Goal: Task Accomplishment & Management: Manage account settings

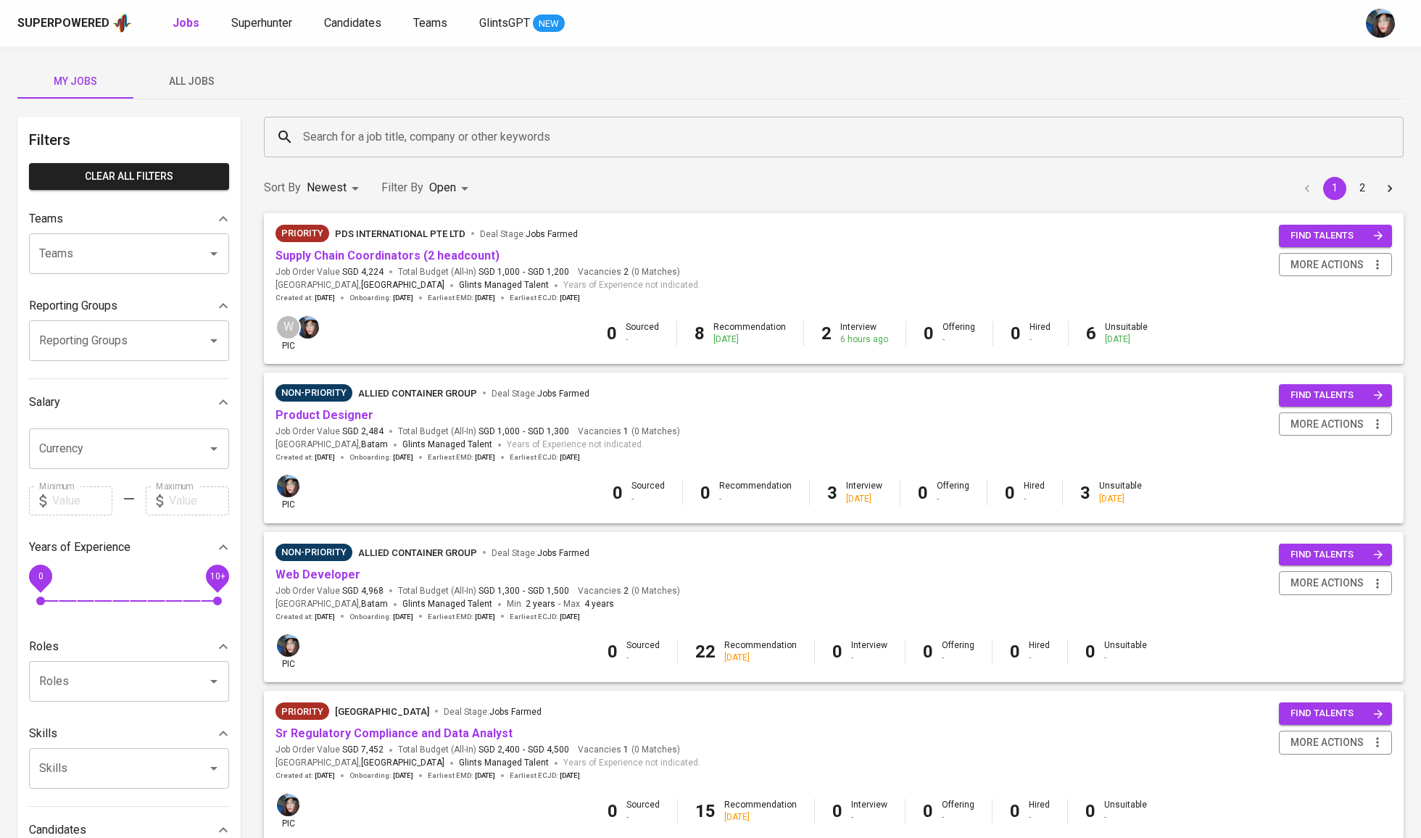
click at [357, 122] on div "Search for a job title, company or other keywords" at bounding box center [833, 137] width 1139 height 41
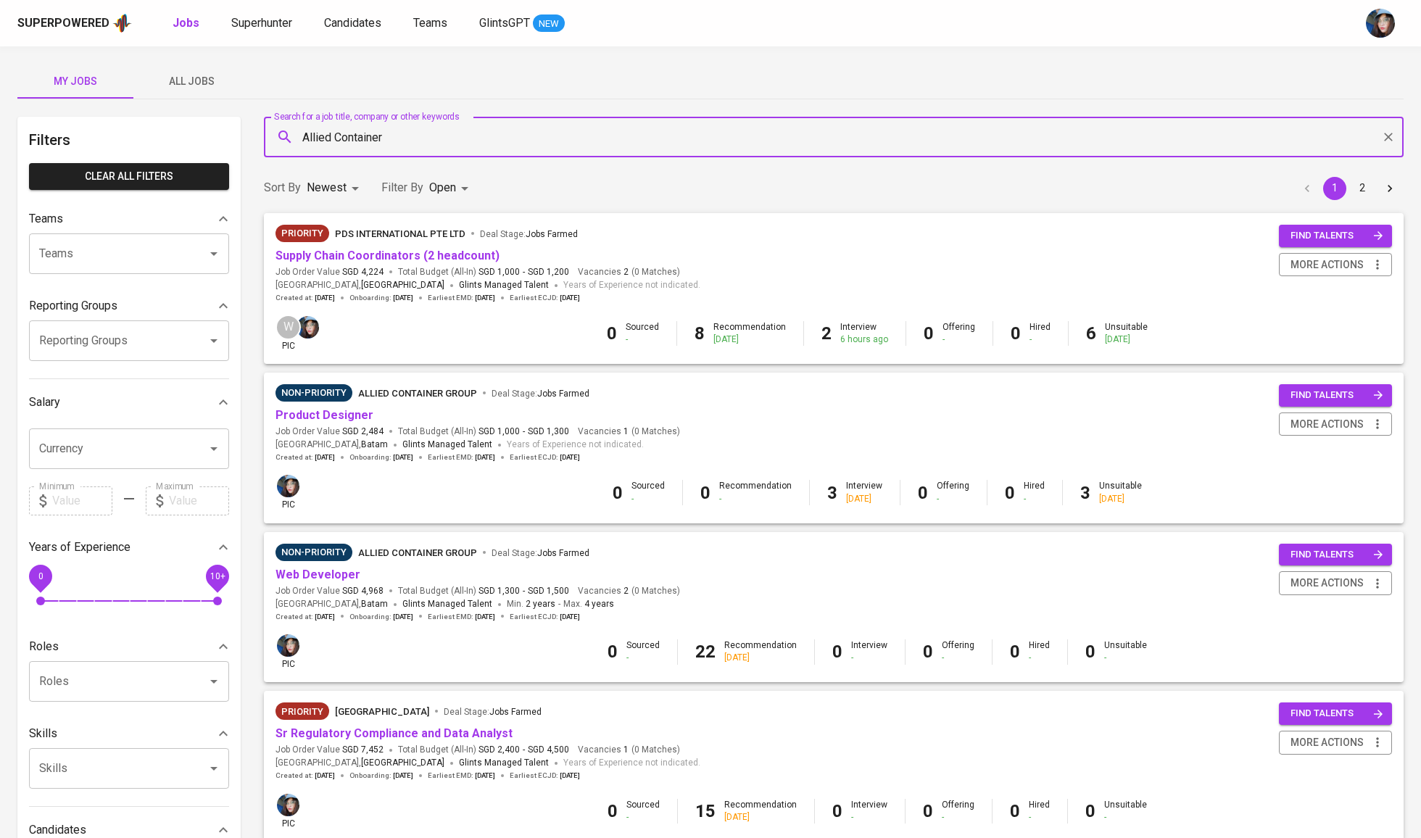
type input "Allied Container"
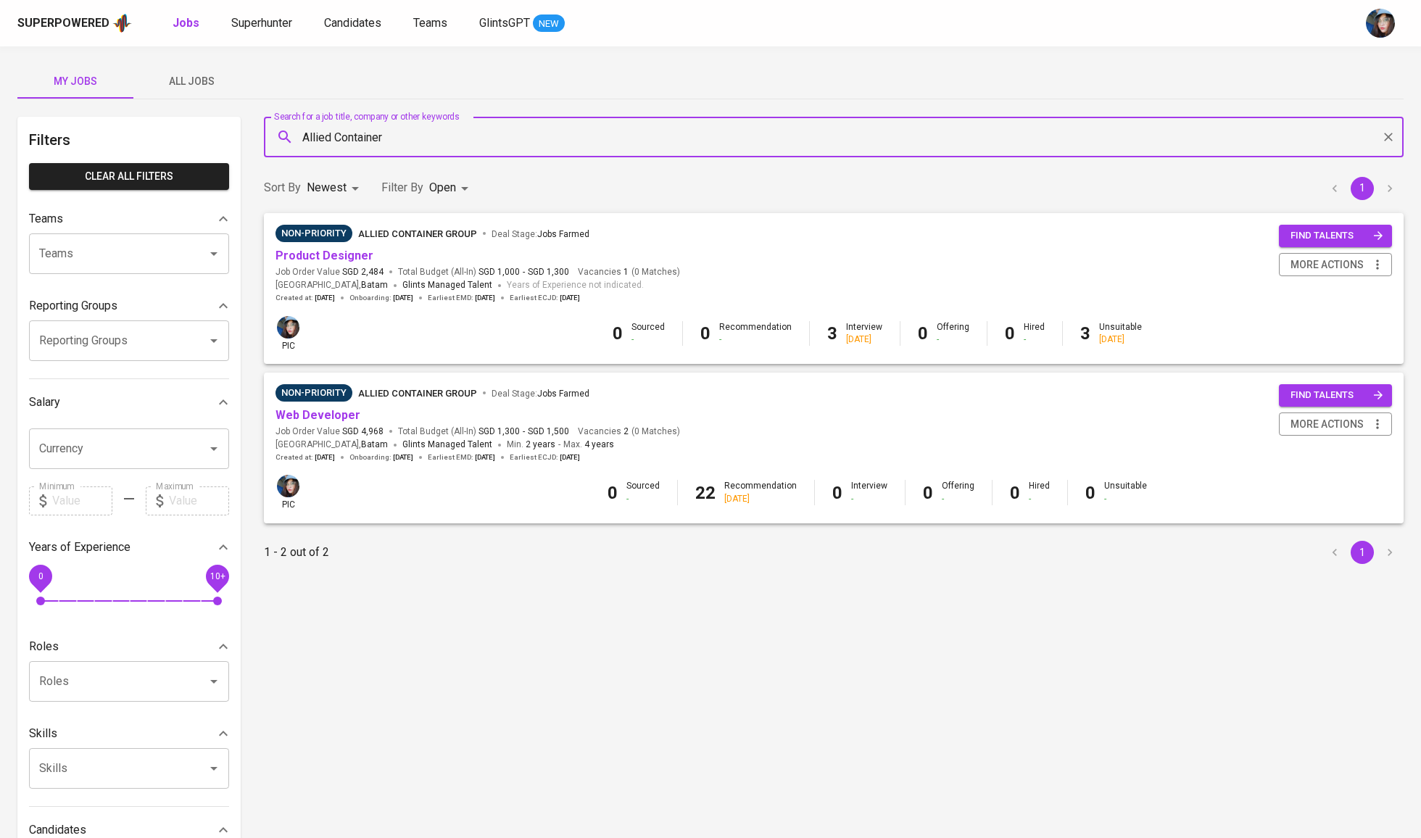
click at [337, 404] on div "Non-Priority Allied Container Group Deal Stage : Jobs Farmed" at bounding box center [477, 395] width 404 height 23
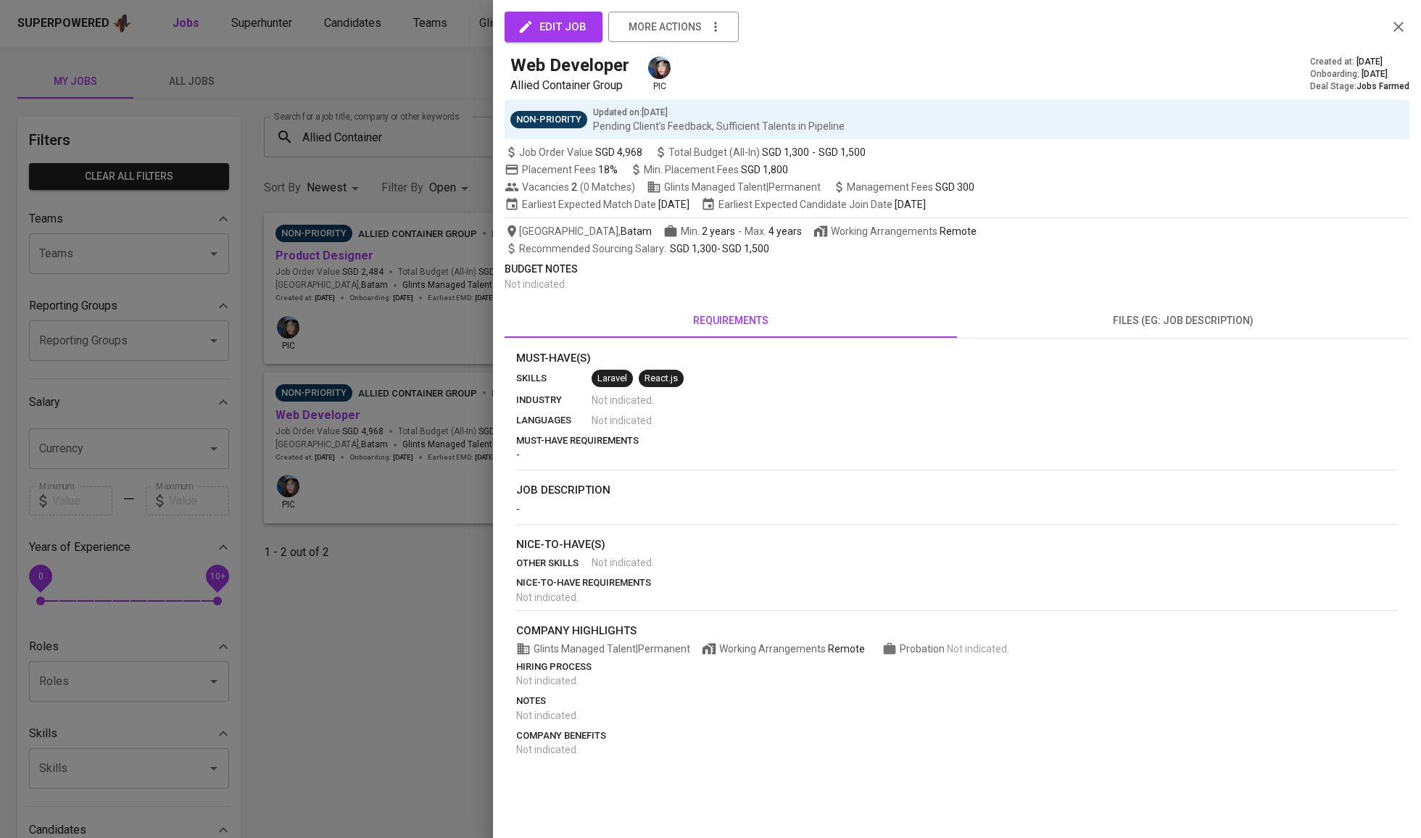
click at [337, 413] on div at bounding box center [710, 419] width 1421 height 838
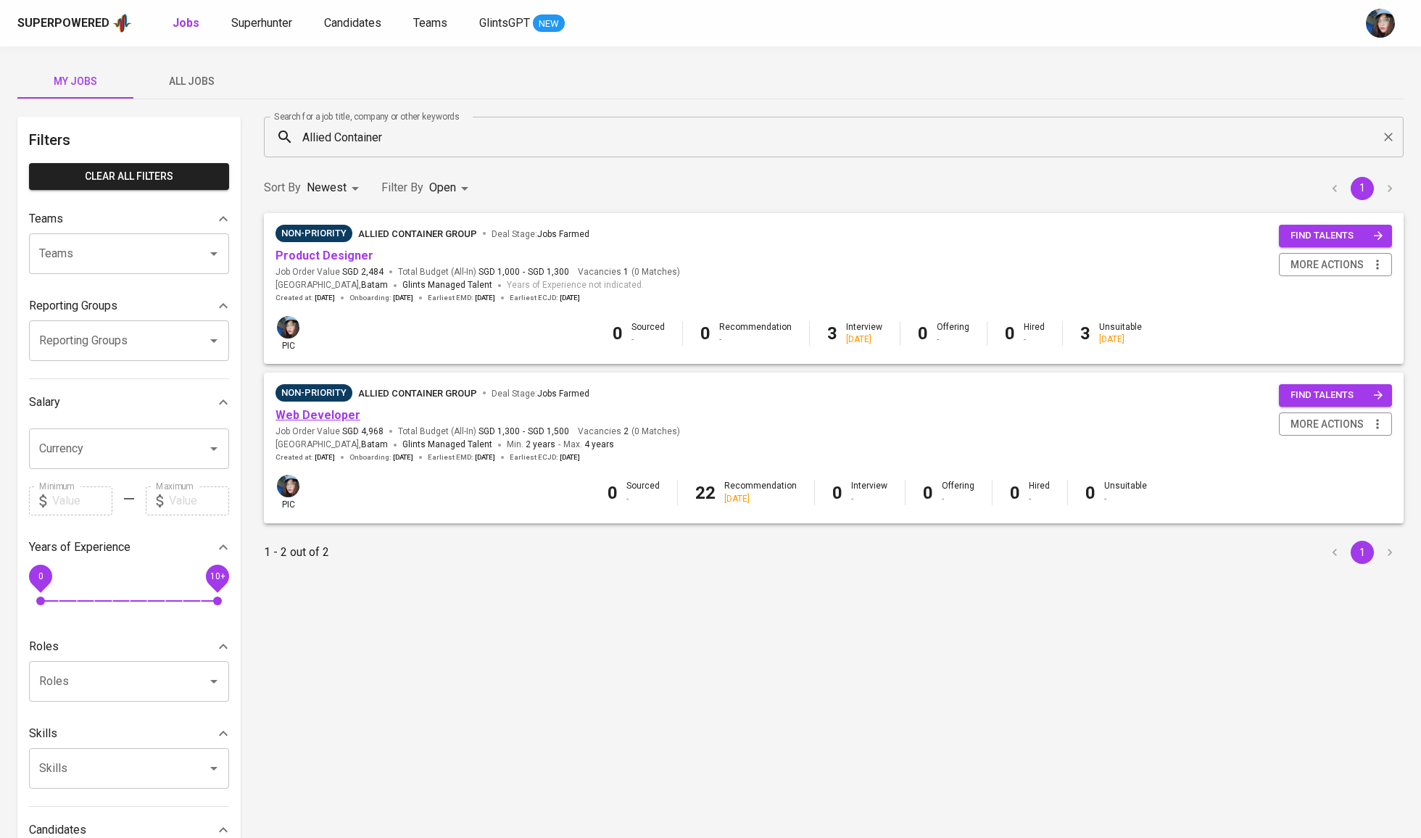
click at [337, 418] on link "Web Developer" at bounding box center [317, 415] width 85 height 14
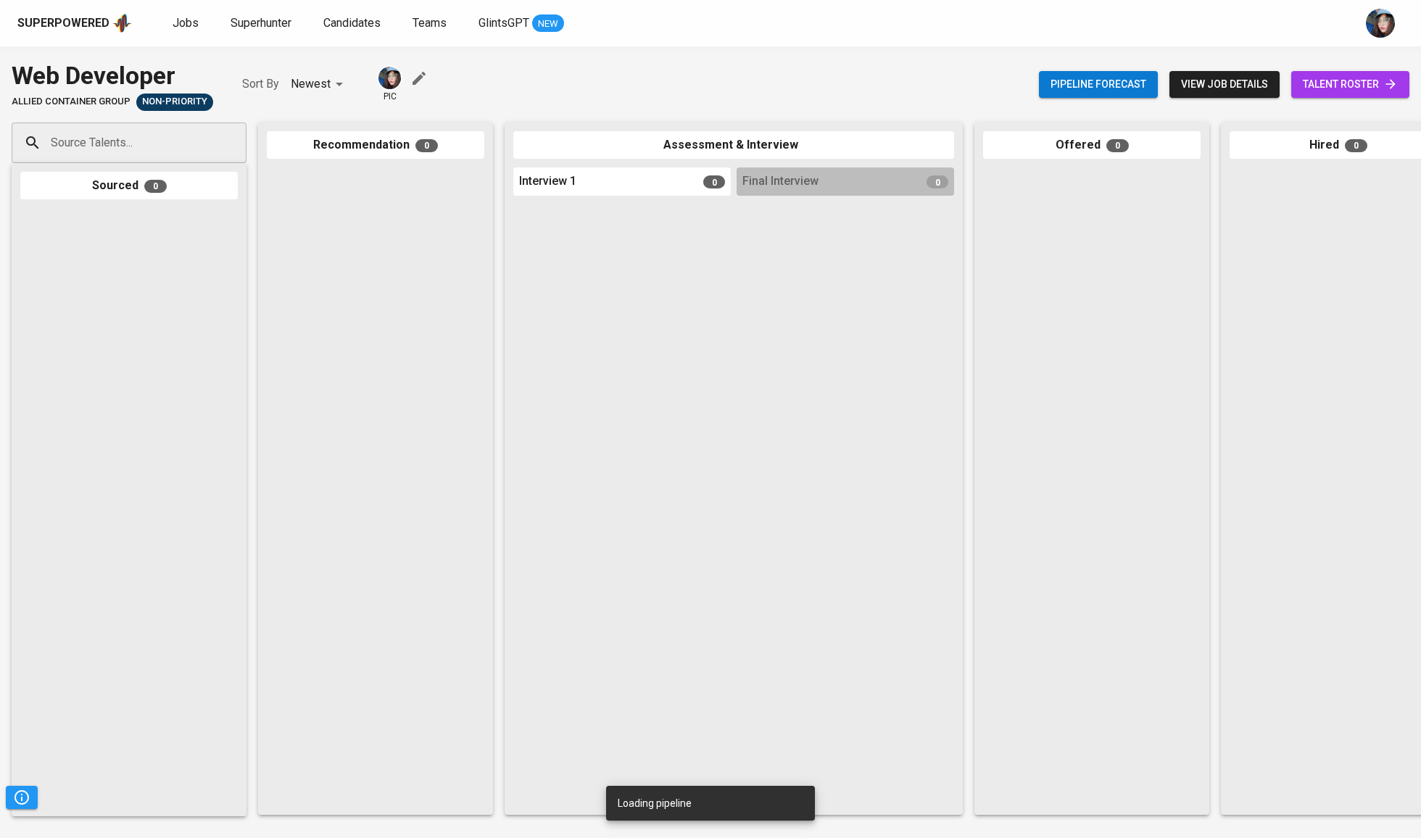
click at [1357, 80] on span "talent roster" at bounding box center [1349, 84] width 95 height 18
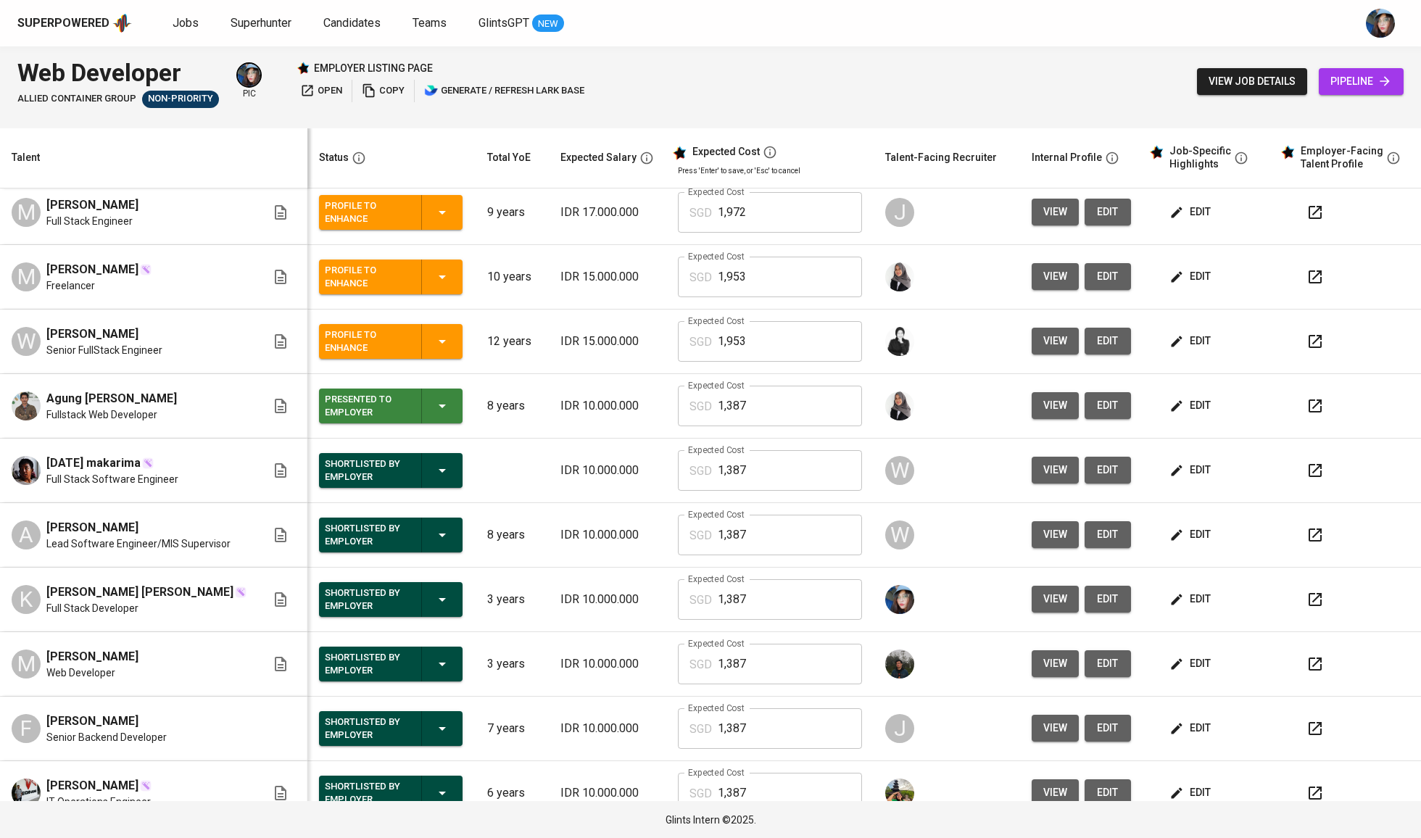
scroll to position [343, 0]
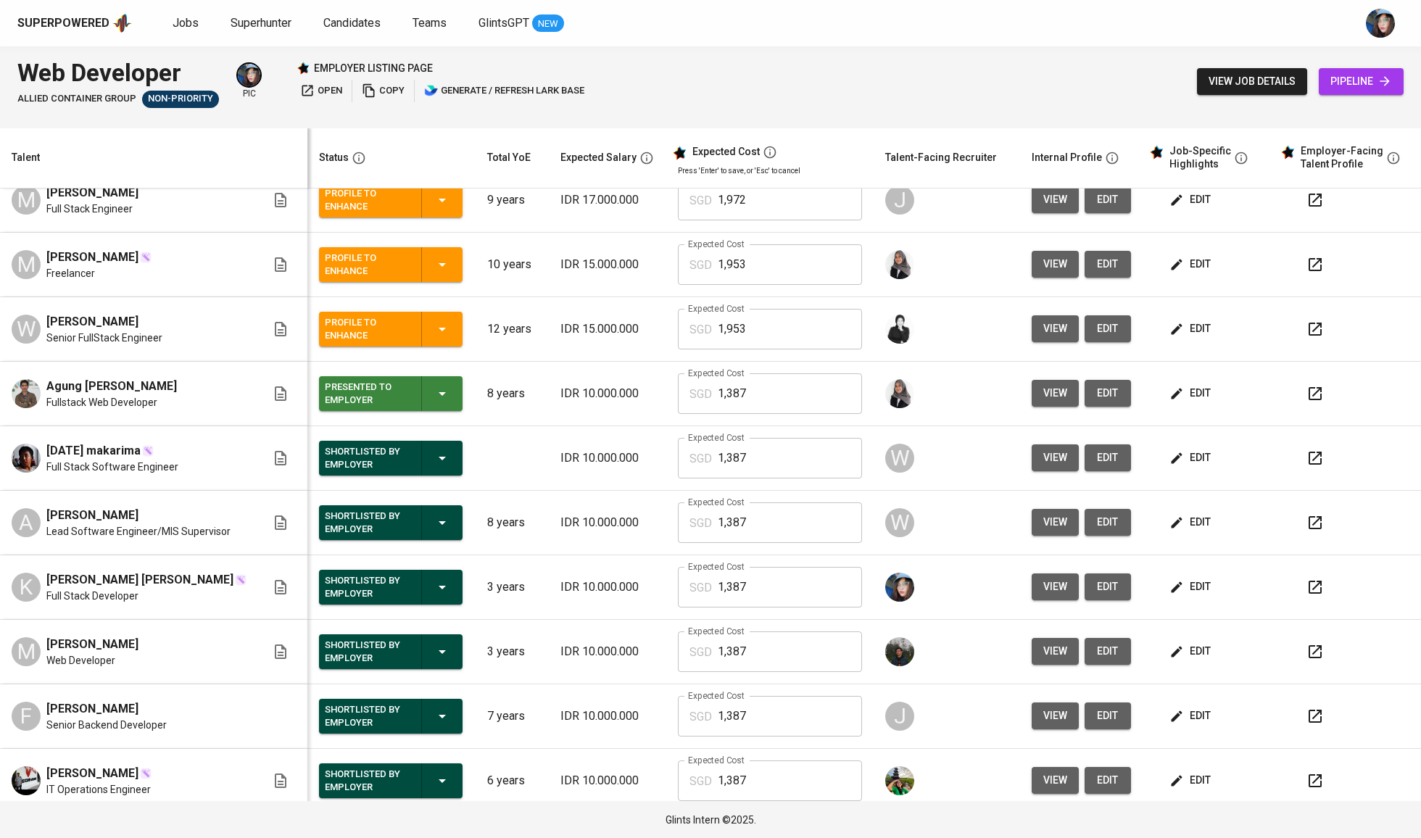
click at [444, 397] on button "Presented to Employer" at bounding box center [391, 393] width 144 height 35
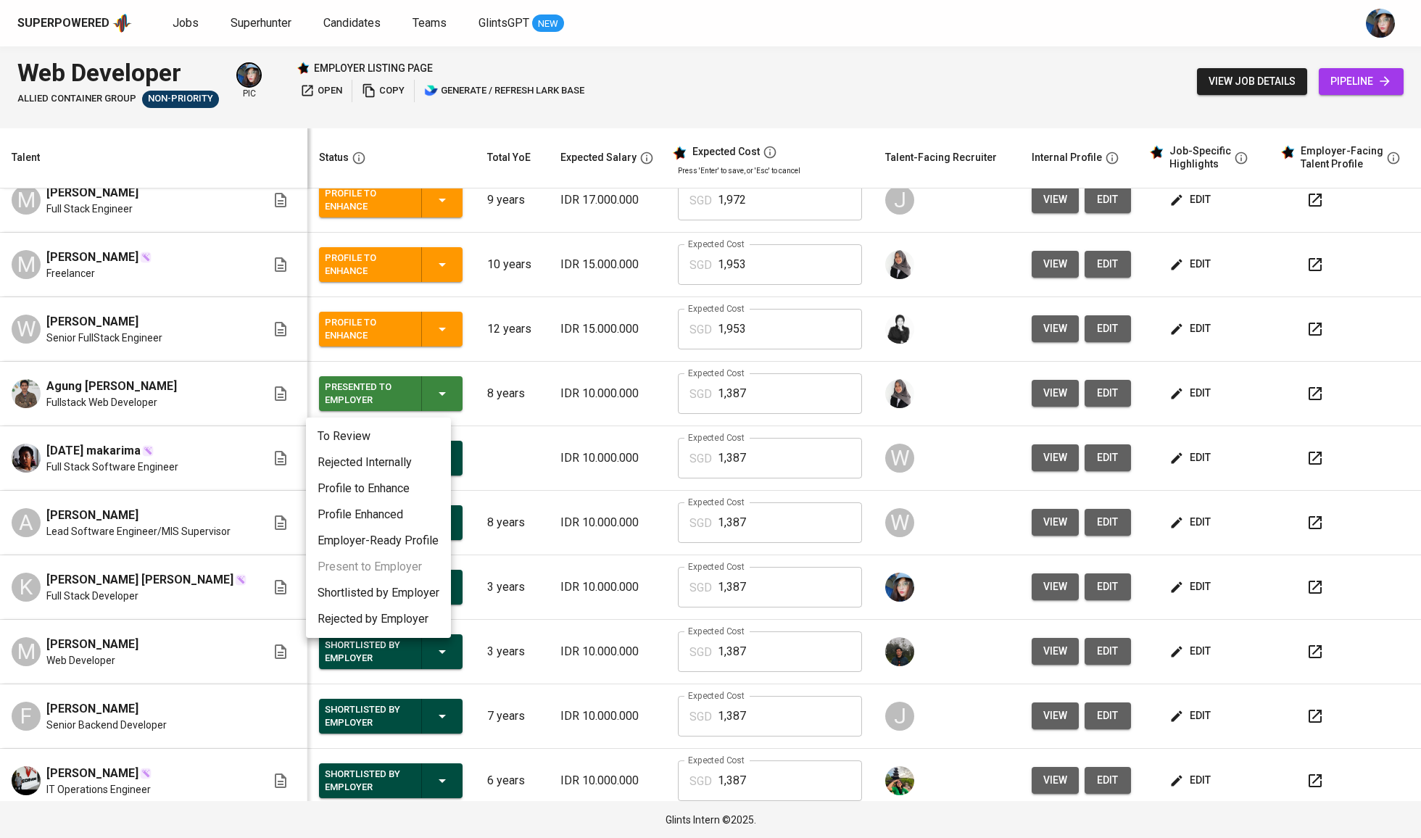
click at [486, 415] on div at bounding box center [710, 419] width 1421 height 838
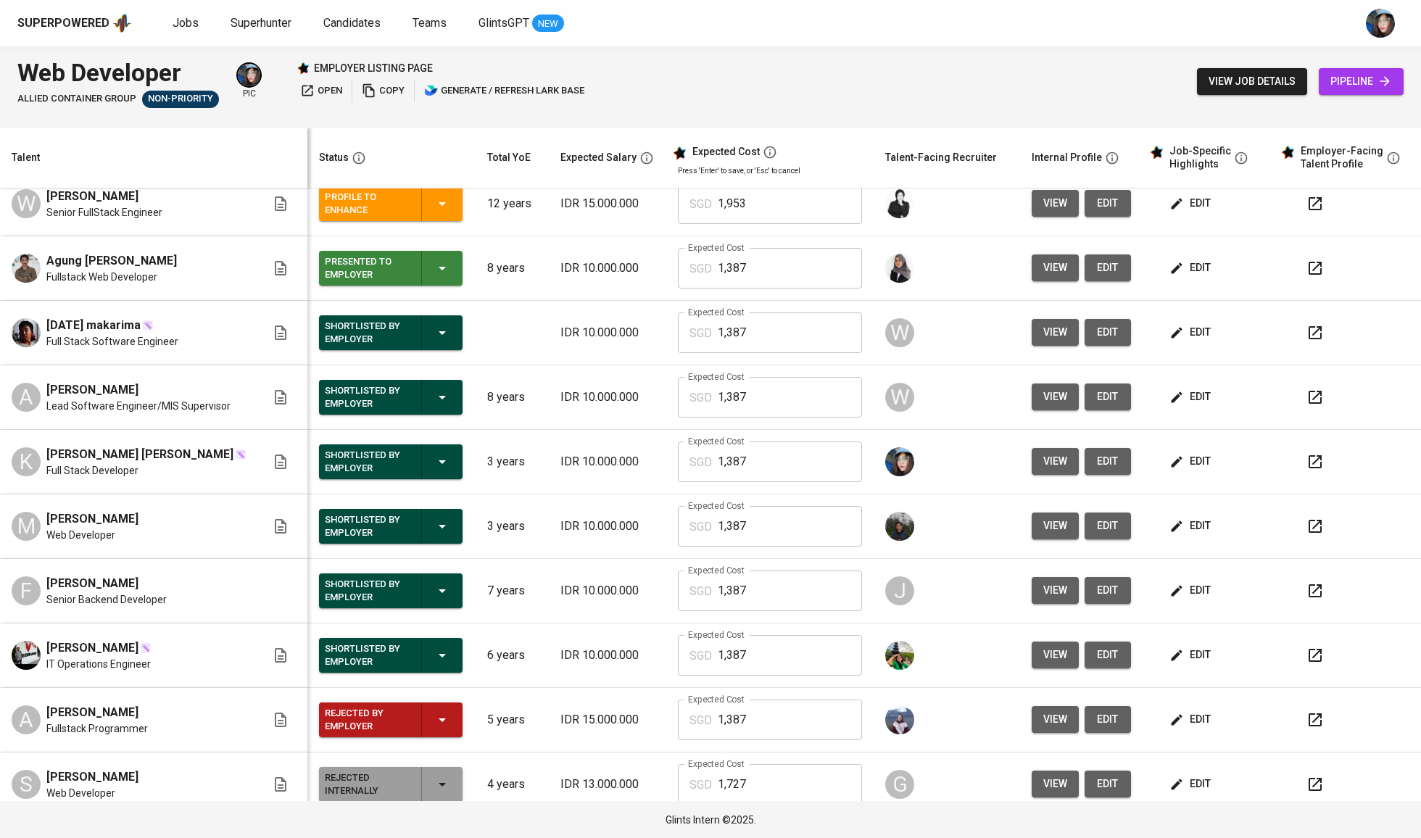
scroll to position [464, 0]
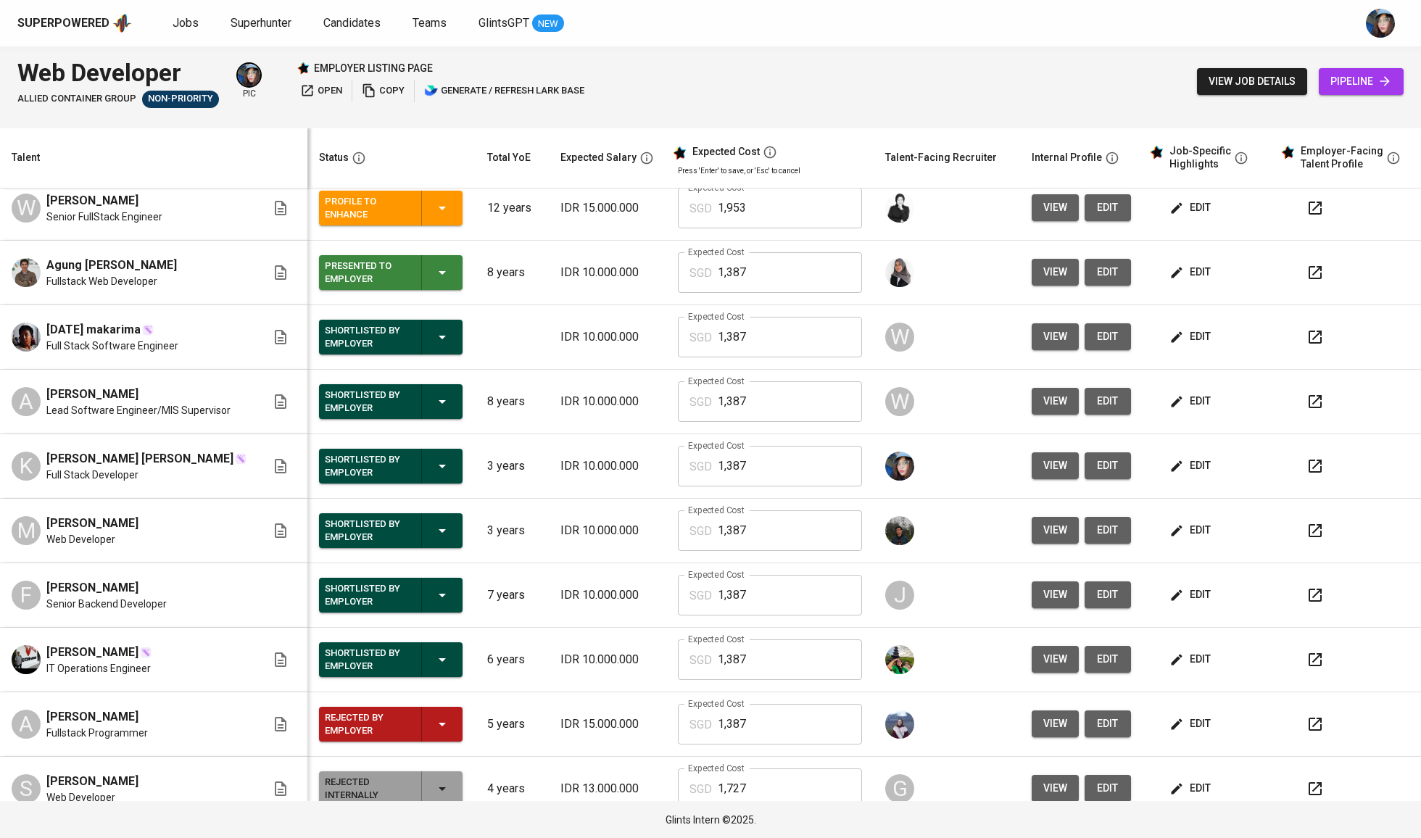
click at [423, 715] on div "Rejected by Employer" at bounding box center [391, 724] width 132 height 35
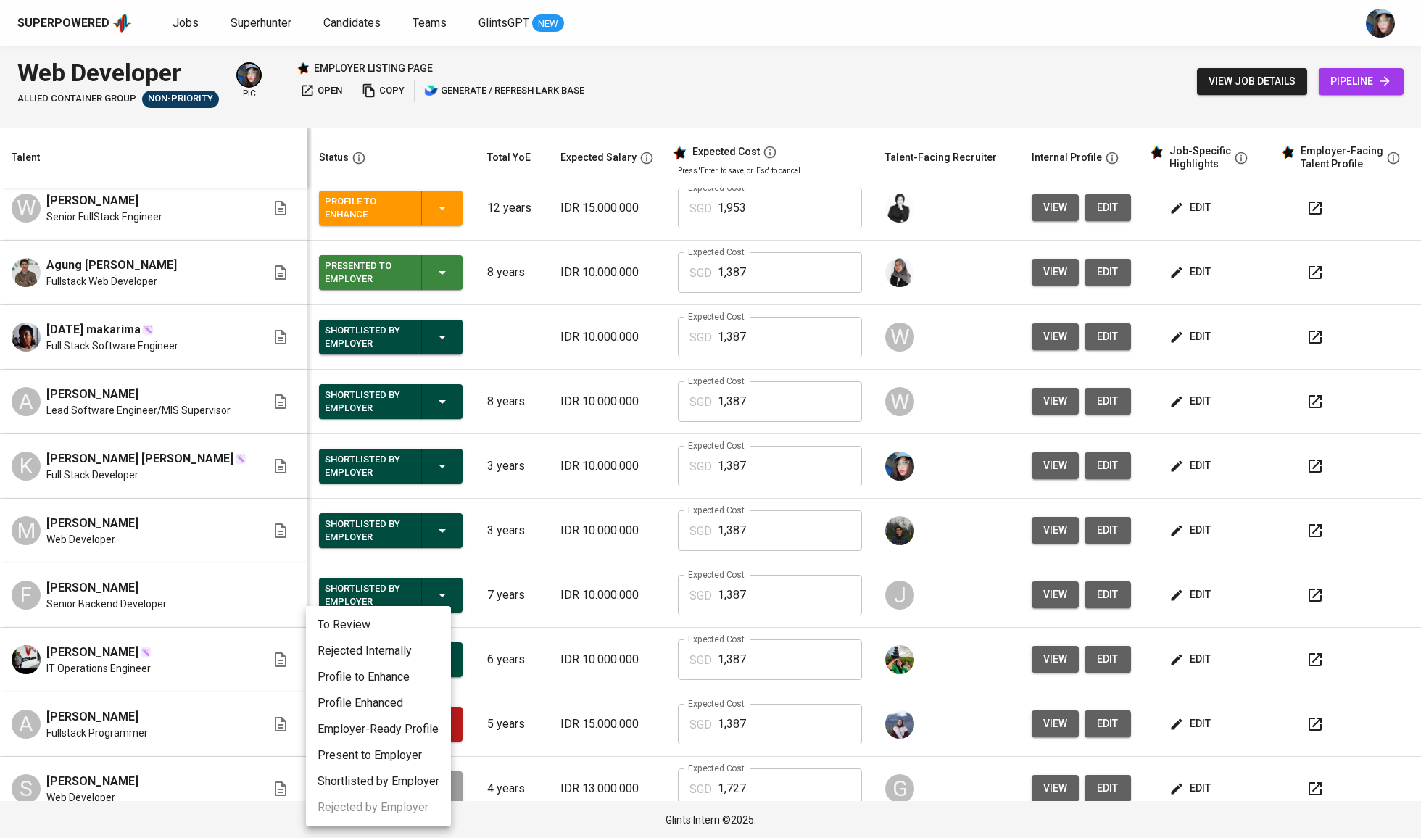
click at [734, 633] on div at bounding box center [710, 419] width 1421 height 838
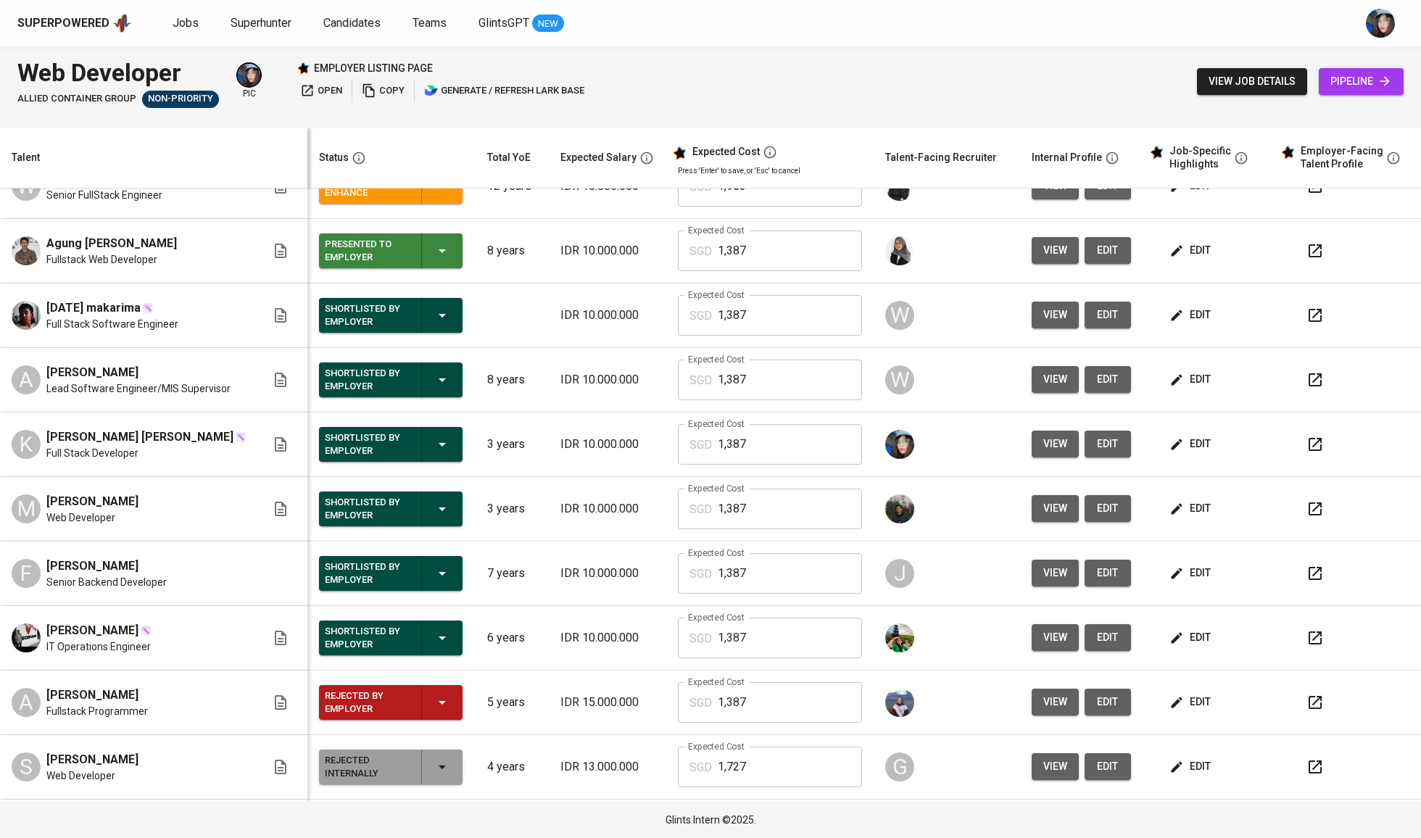
scroll to position [482, 0]
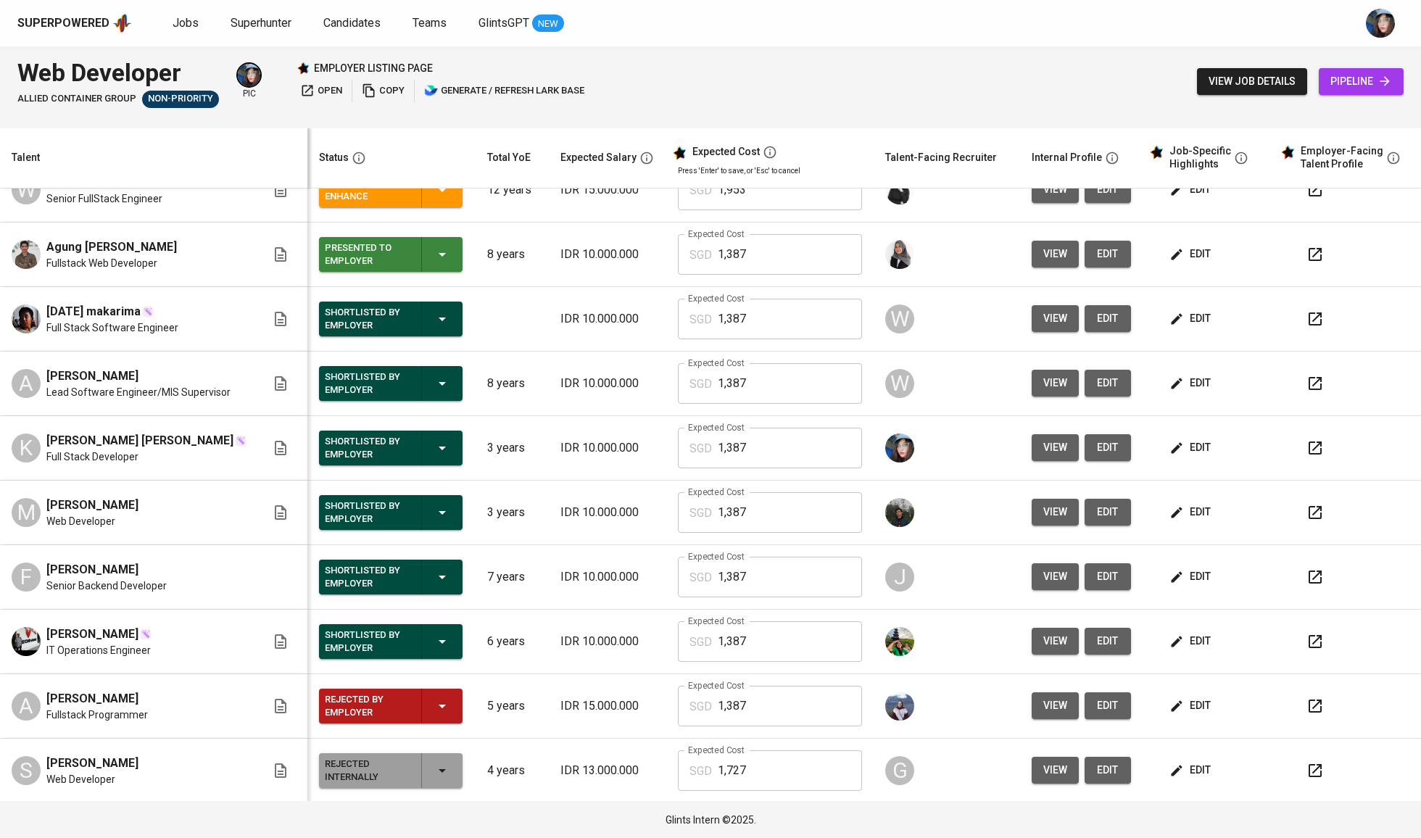
click at [433, 448] on icon "button" at bounding box center [441, 447] width 17 height 17
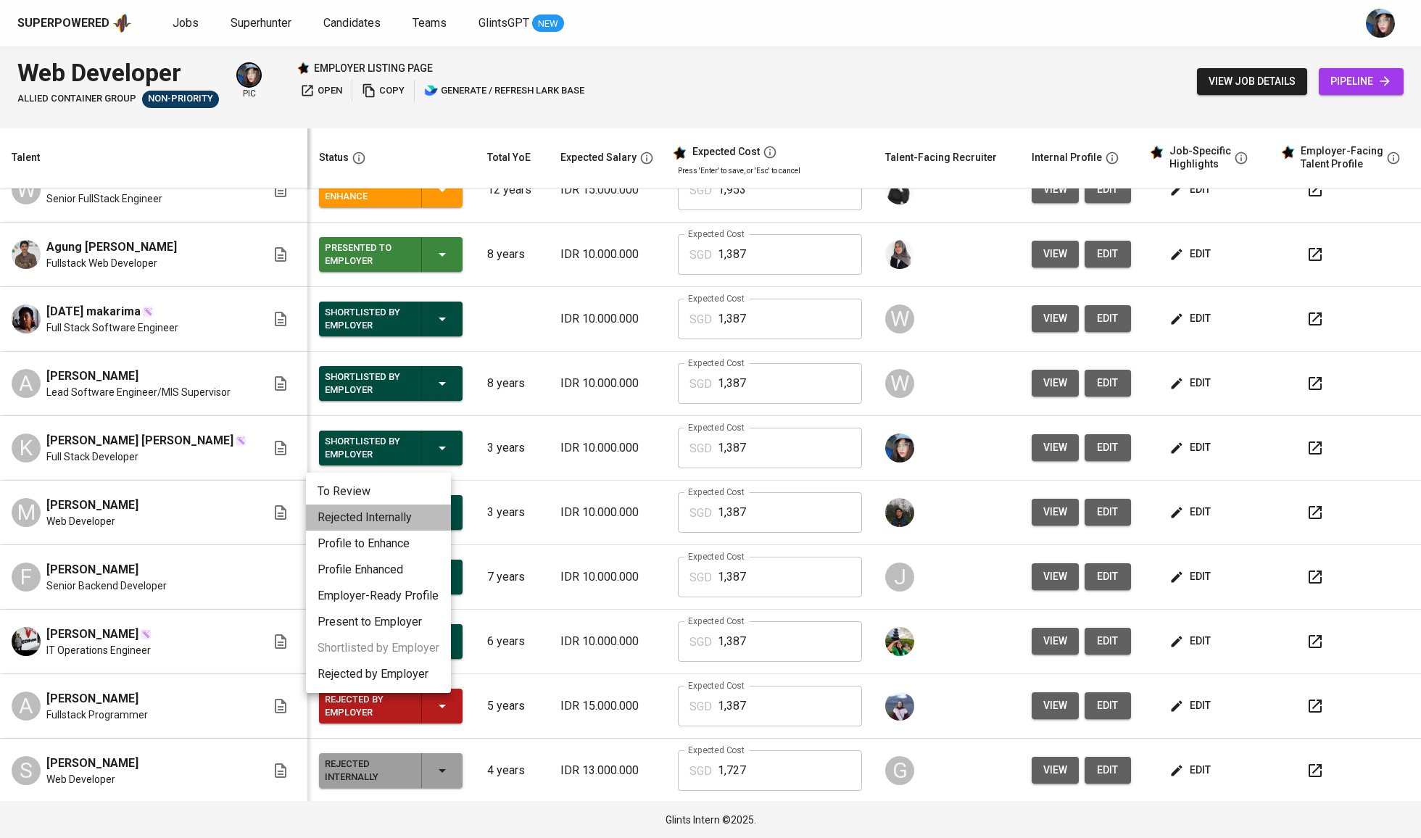
click at [409, 506] on li "Rejected Internally" at bounding box center [378, 517] width 145 height 26
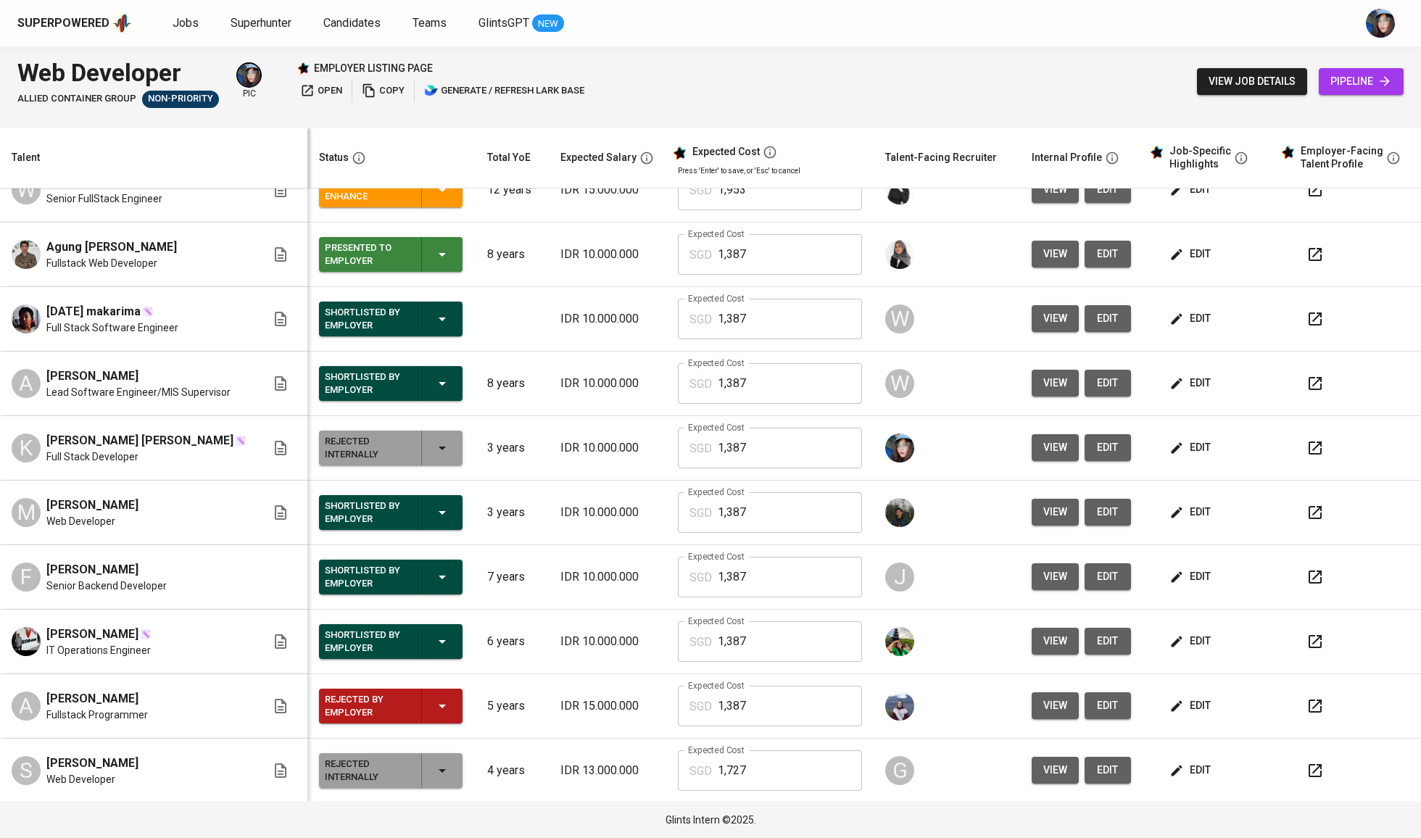
click at [99, 312] on span "[DATE] makarima" at bounding box center [93, 311] width 94 height 17
click at [62, 308] on span "[DATE] makarima" at bounding box center [93, 311] width 94 height 17
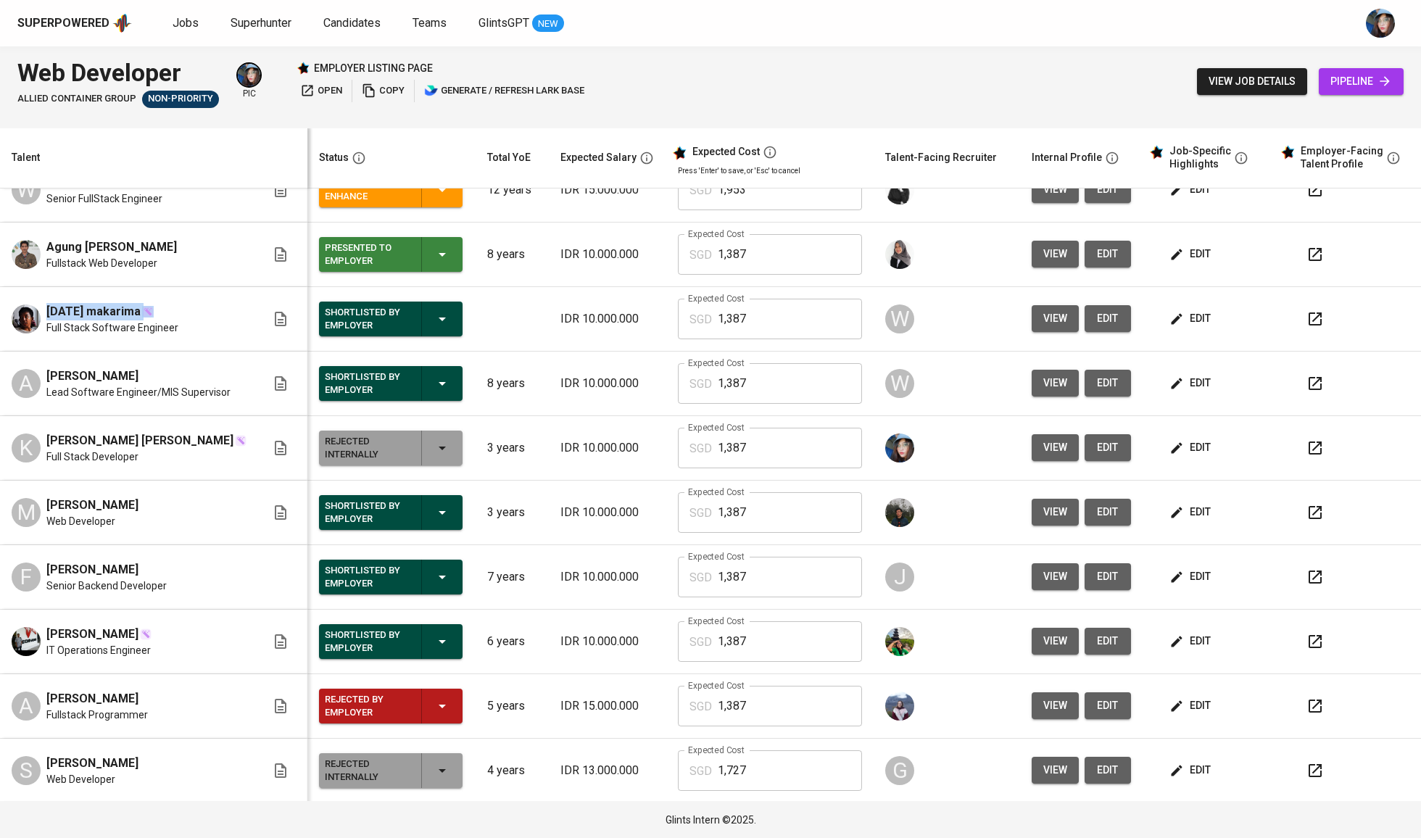
copy span "[DATE] makarima"
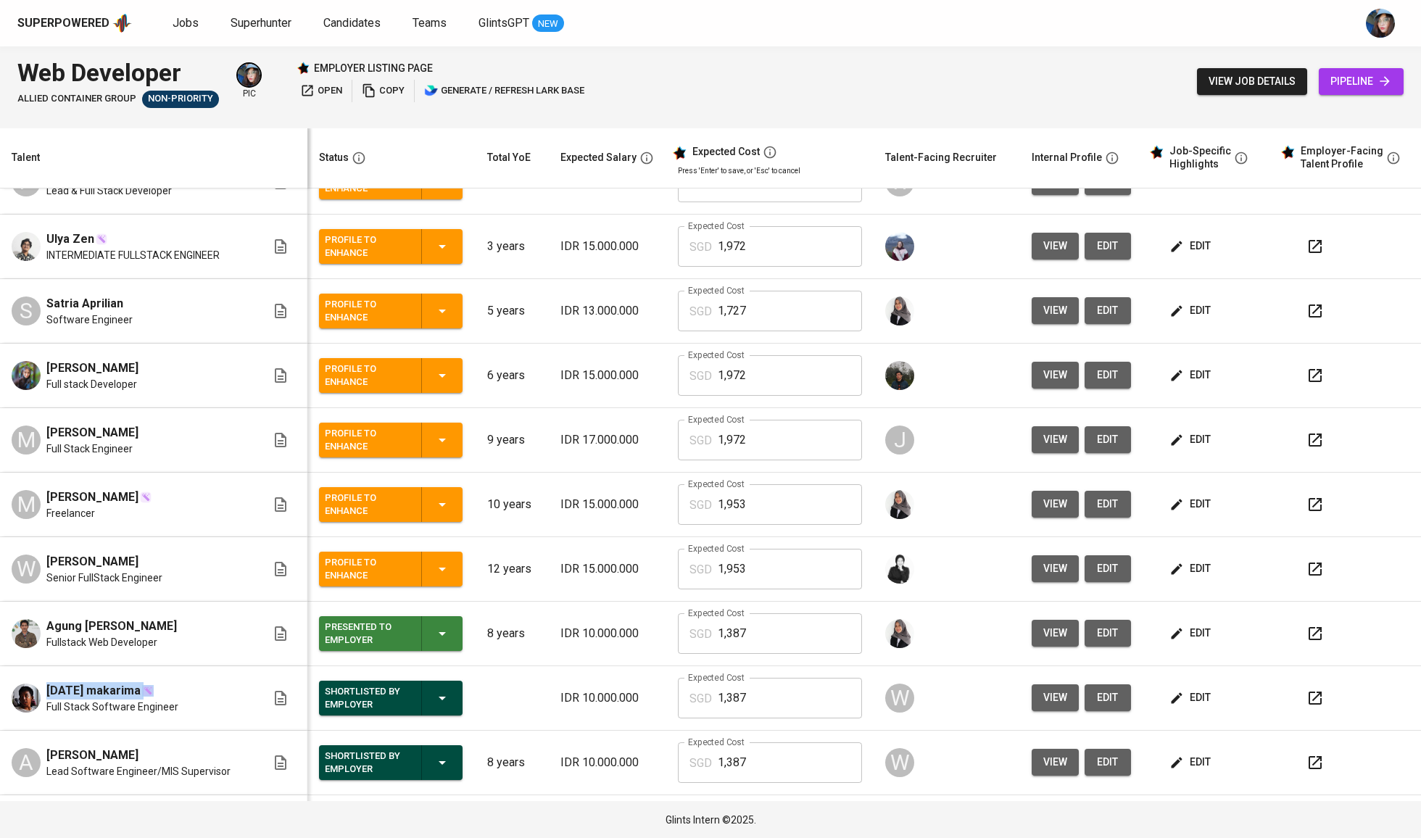
scroll to position [90, 0]
